Goal: Information Seeking & Learning: Learn about a topic

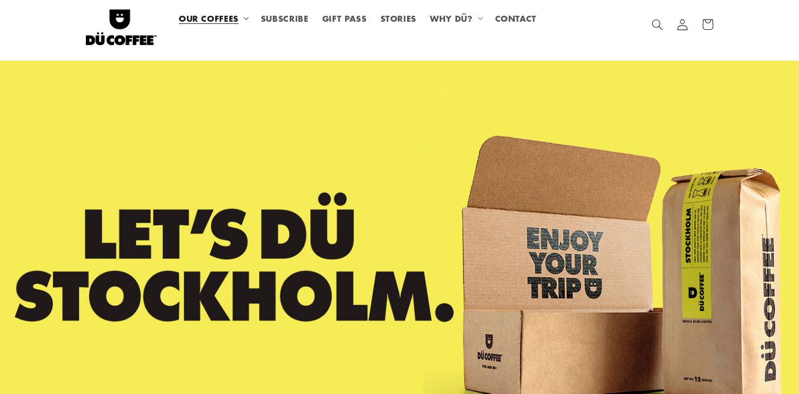
click at [240, 14] on summary "OUR COFFEES" at bounding box center [213, 18] width 82 height 24
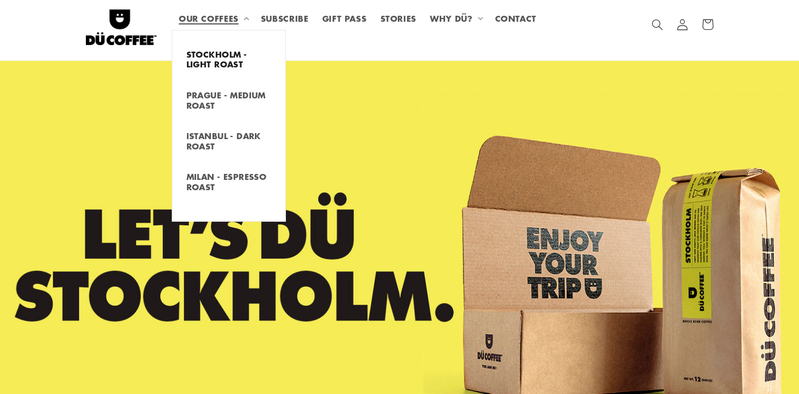
click at [233, 59] on link "STOCKHOLM - LIGHT ROAST" at bounding box center [228, 59] width 113 height 30
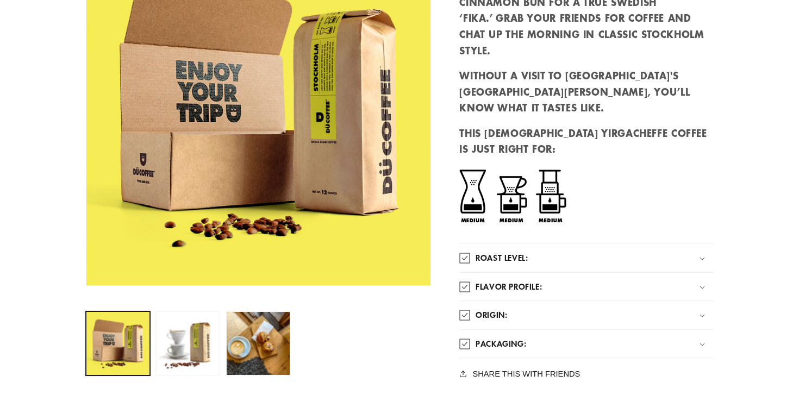
scroll to position [616, 0]
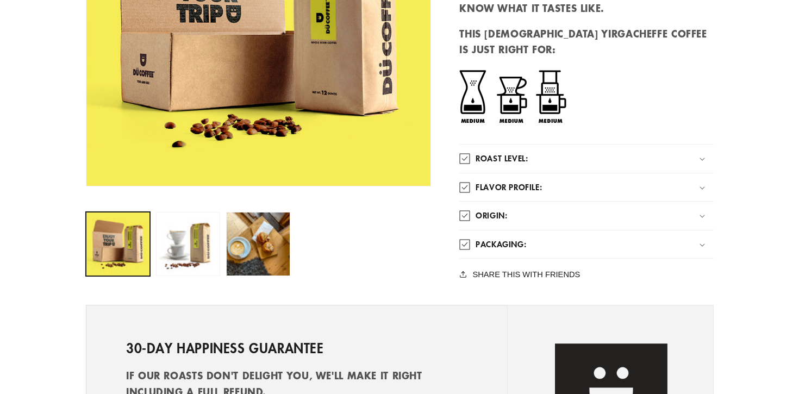
click at [634, 210] on div "ORIGIN:" at bounding box center [586, 215] width 254 height 11
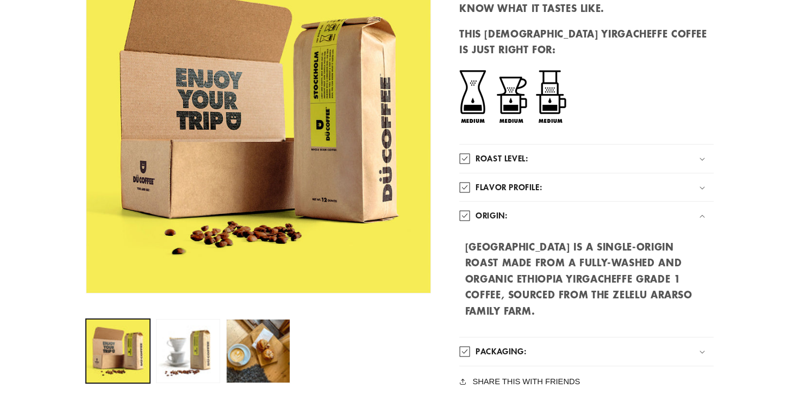
click at [634, 182] on div "FLAVOR PROFILE:" at bounding box center [586, 187] width 254 height 11
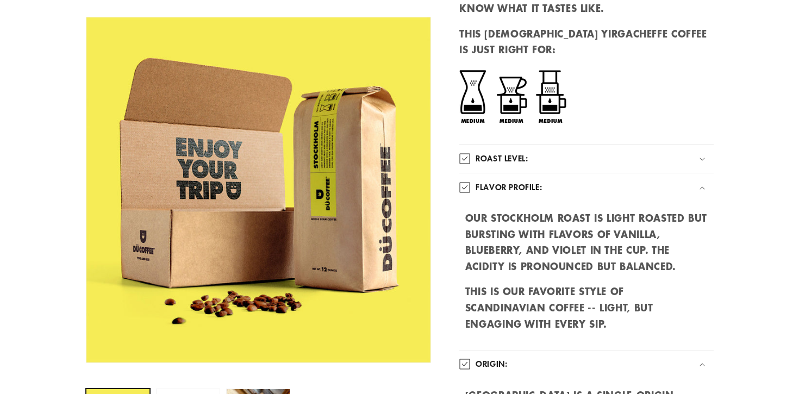
click at [625, 153] on div "ROAST LEVEL:" at bounding box center [586, 158] width 254 height 11
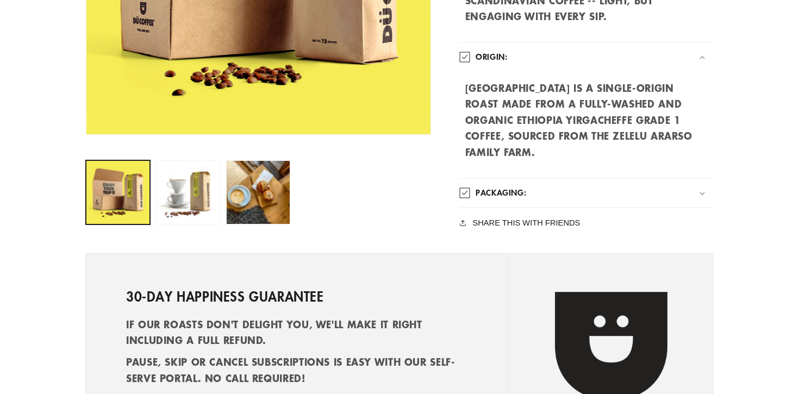
scroll to position [1136, 0]
click at [616, 187] on div "PACKAGING:" at bounding box center [586, 192] width 254 height 11
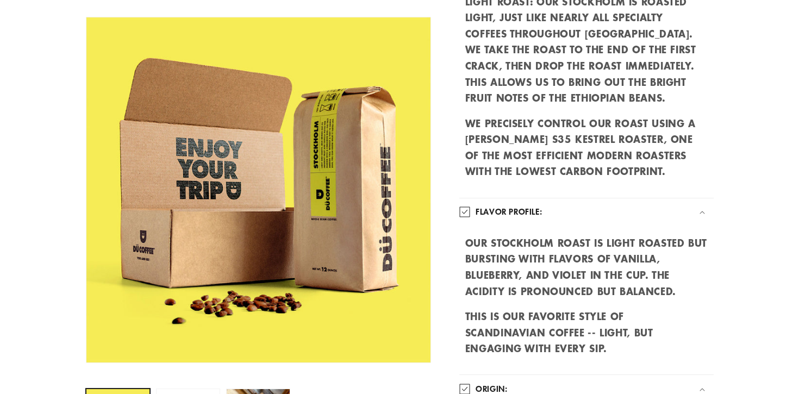
scroll to position [321, 0]
